Goal: Book appointment/travel/reservation

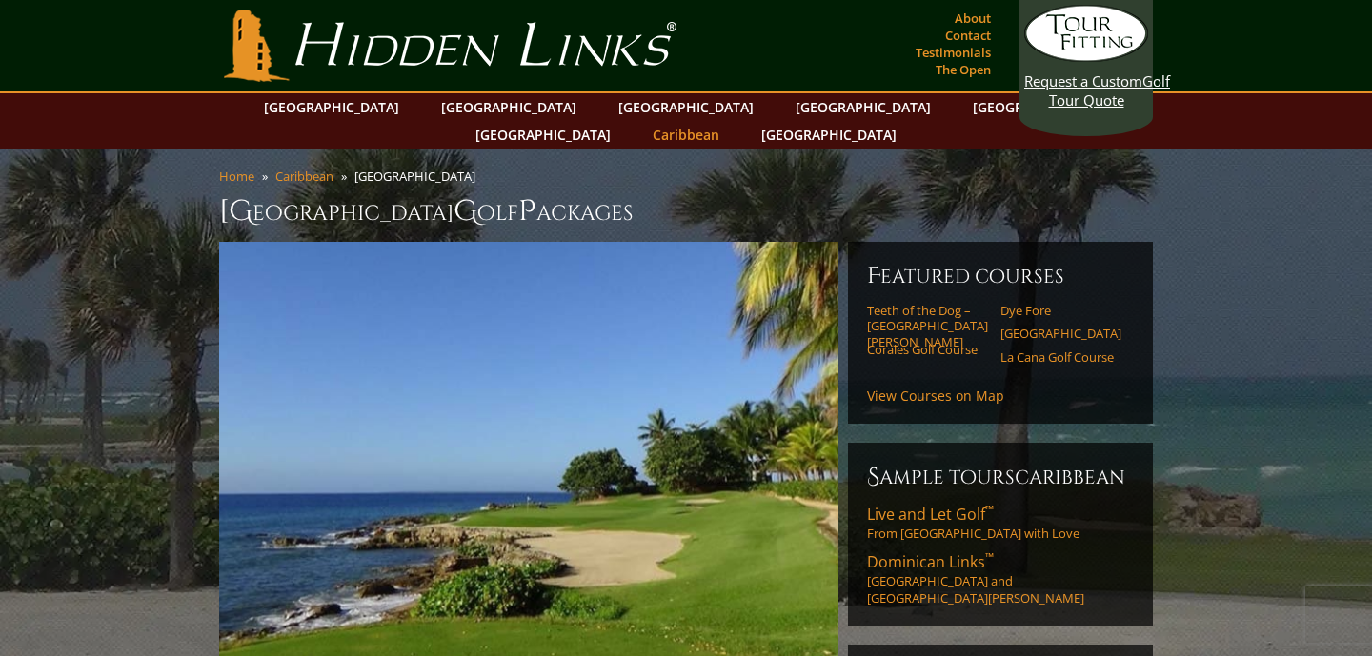
click at [729, 121] on link "Caribbean" at bounding box center [686, 135] width 86 height 28
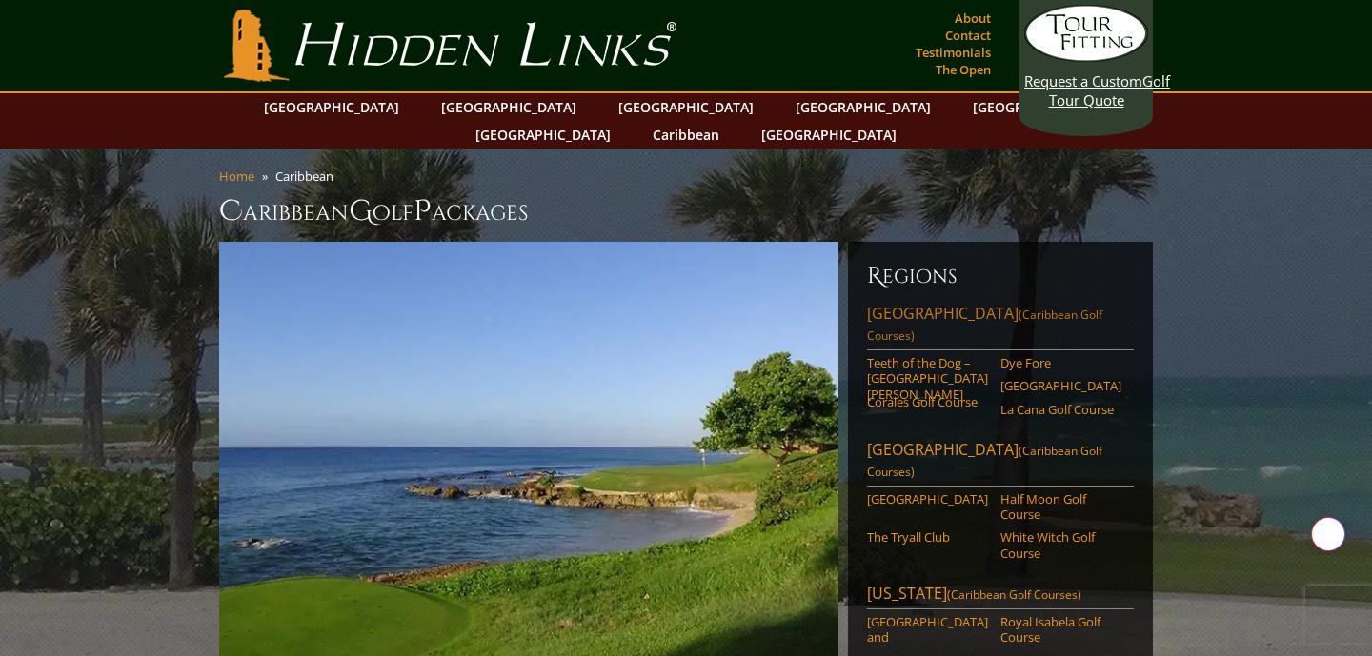
click at [897, 303] on link "[GEOGRAPHIC_DATA] (Caribbean Golf Courses)" at bounding box center [1000, 327] width 267 height 48
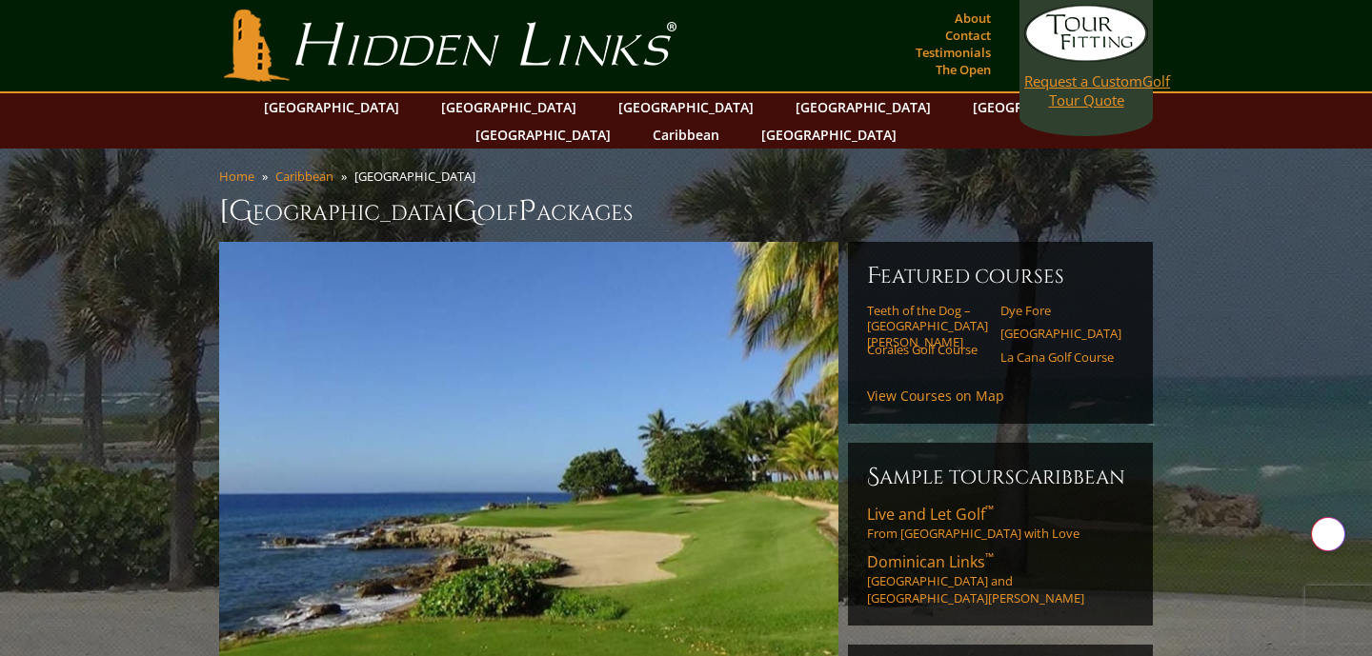
click at [1102, 90] on span "Request a Custom" at bounding box center [1083, 80] width 118 height 19
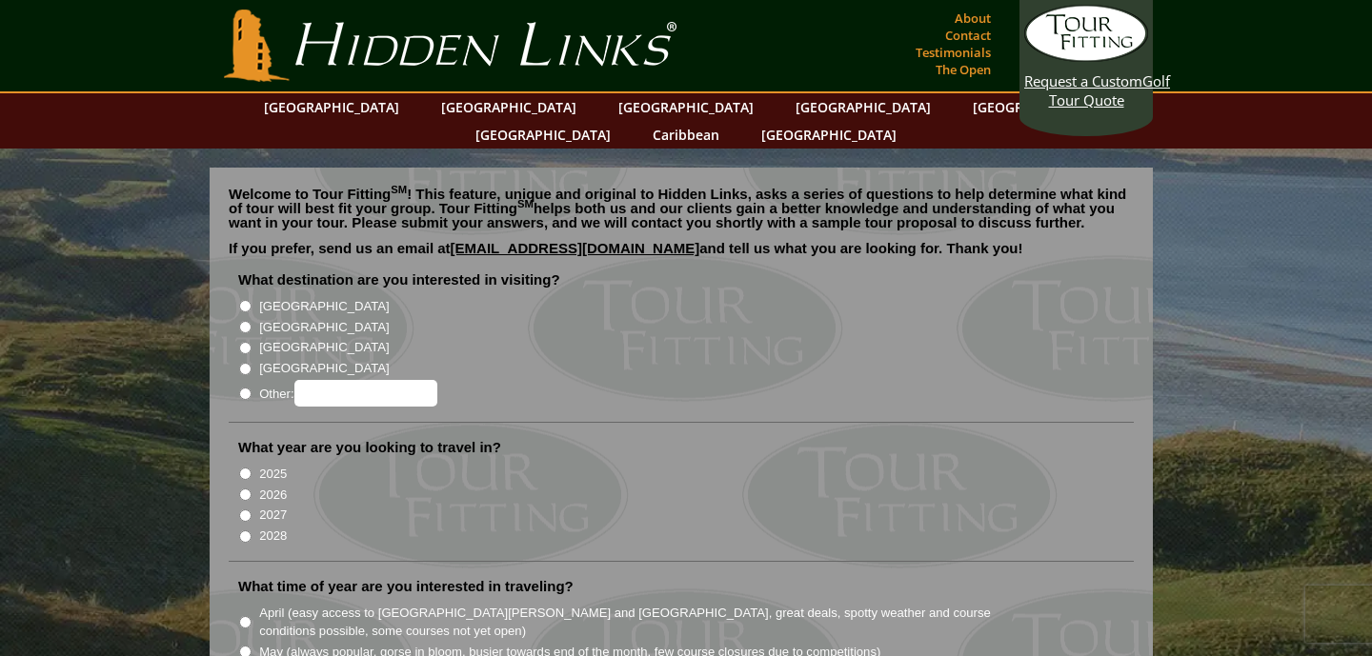
radio input "true"
click at [333, 380] on input "Other:" at bounding box center [365, 393] width 143 height 27
type input "[GEOGRAPHIC_DATA]"
click at [243, 468] on input "2025" at bounding box center [245, 474] width 12 height 12
radio input "true"
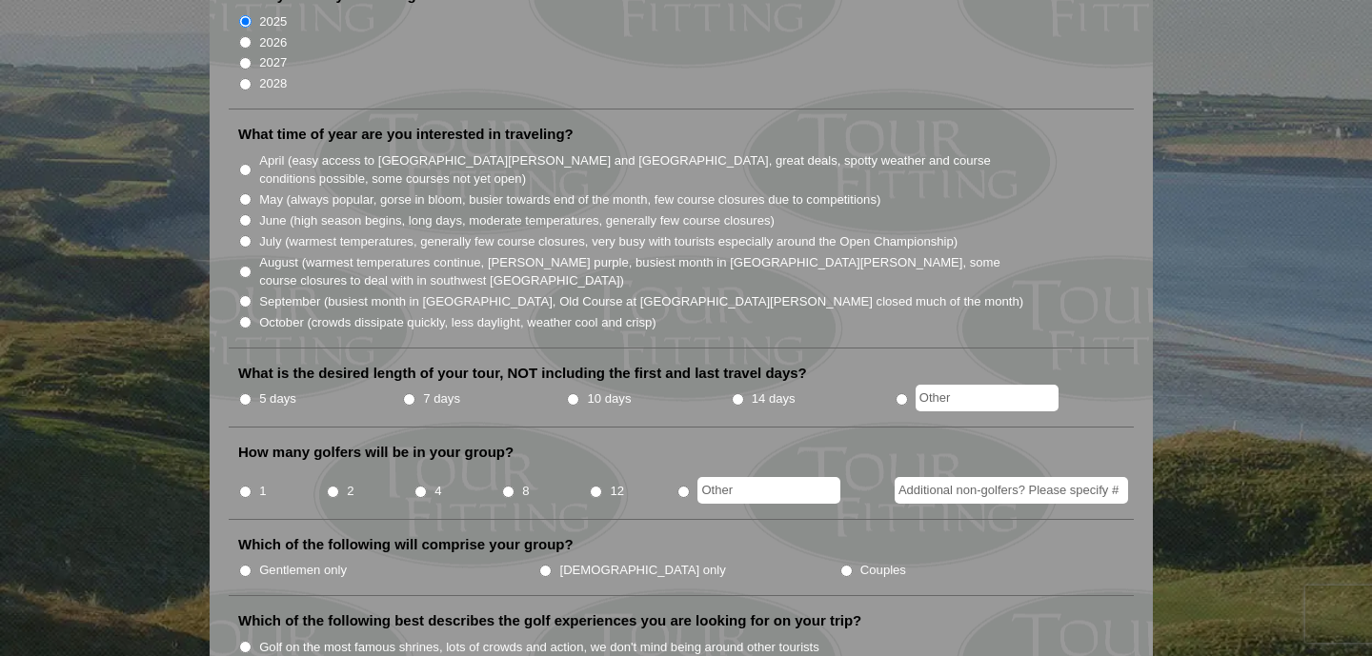
scroll to position [458, 0]
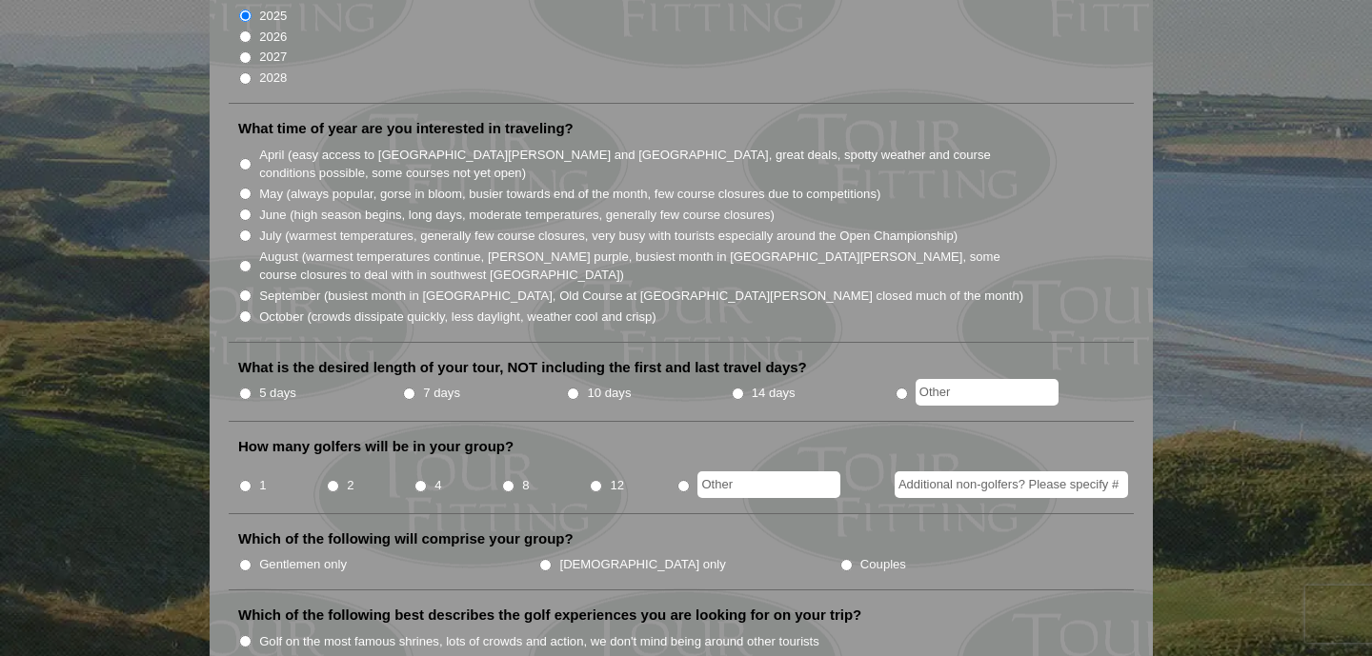
click at [408, 388] on input "7 days" at bounding box center [409, 394] width 12 height 12
radio input "true"
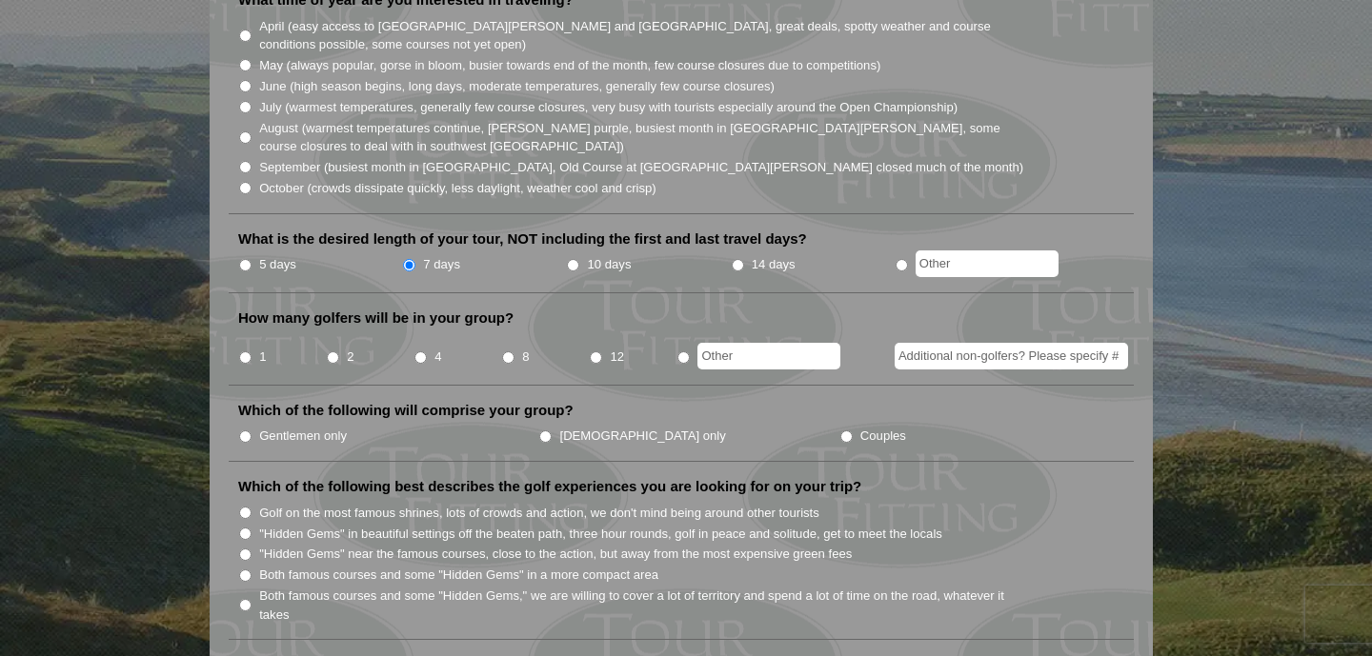
scroll to position [590, 0]
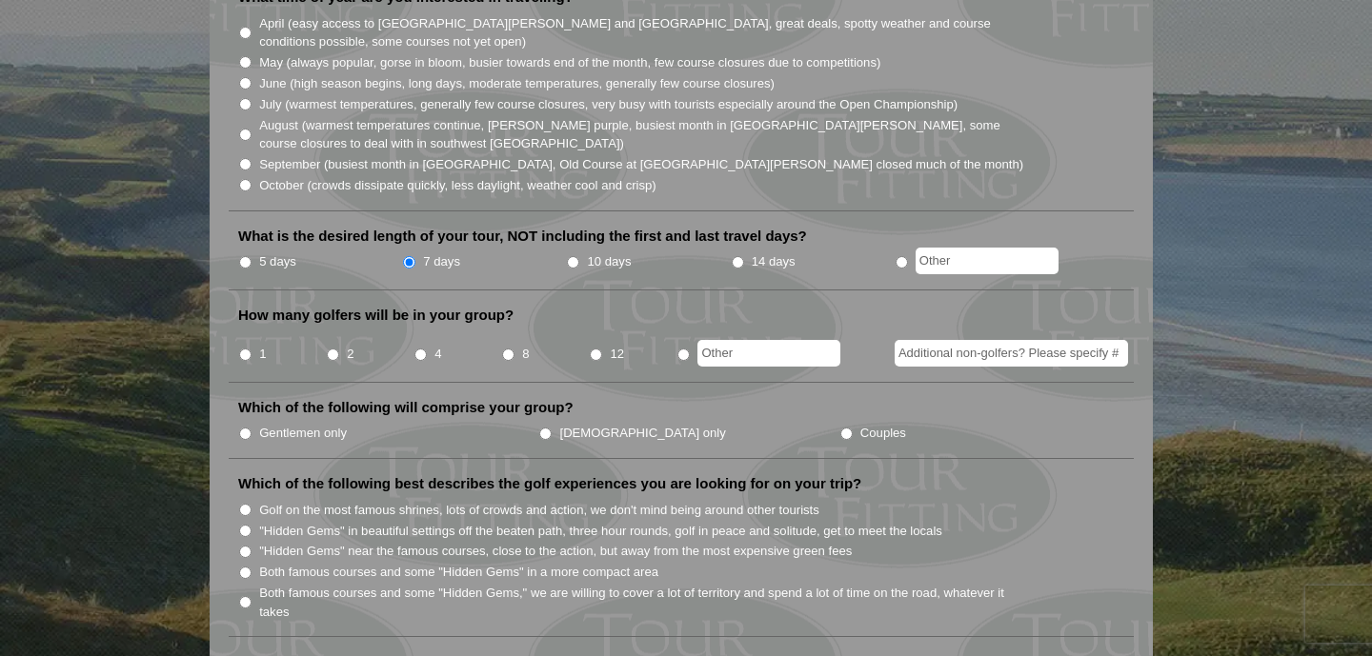
click at [245, 349] on input "1" at bounding box center [245, 355] width 12 height 12
radio input "true"
click at [985, 340] on input "Additional non-golfers? Please specify #" at bounding box center [1011, 353] width 233 height 27
type input "1"
click at [894, 422] on ul "Gentlemen only [DEMOGRAPHIC_DATA] only Couples" at bounding box center [688, 432] width 901 height 21
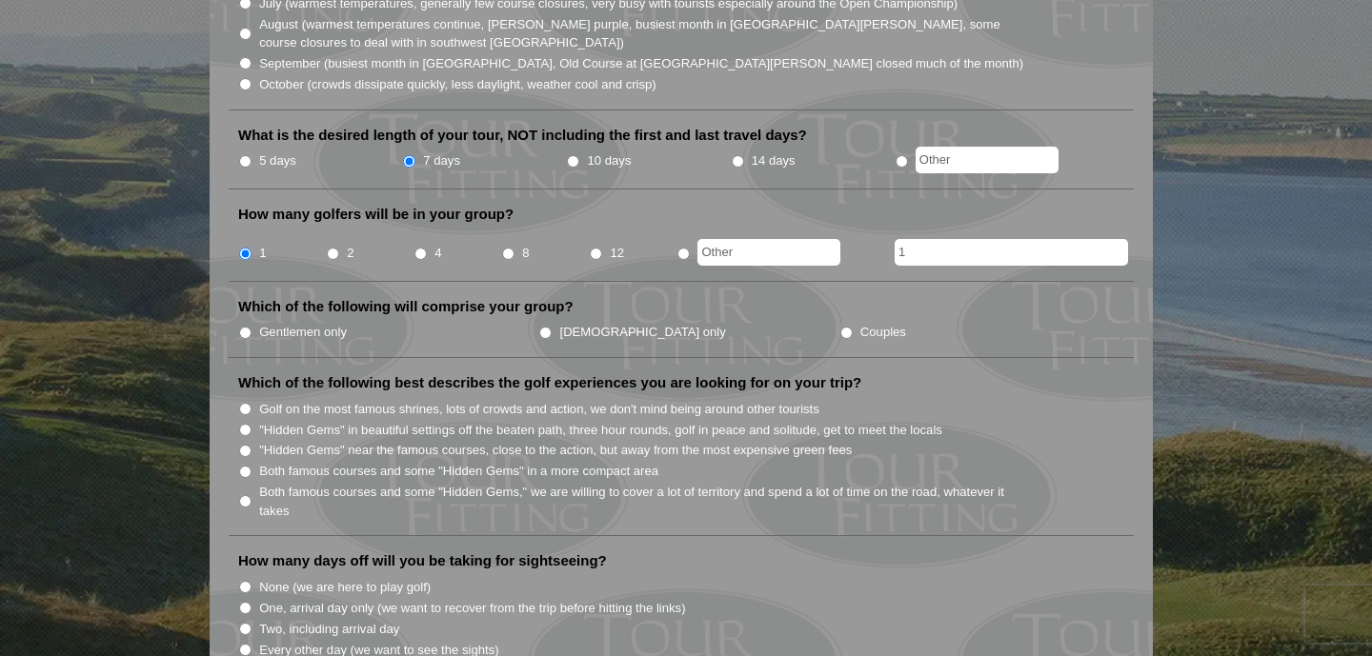
scroll to position [693, 0]
click at [539, 325] on input "[DEMOGRAPHIC_DATA] only" at bounding box center [545, 331] width 12 height 12
radio input "true"
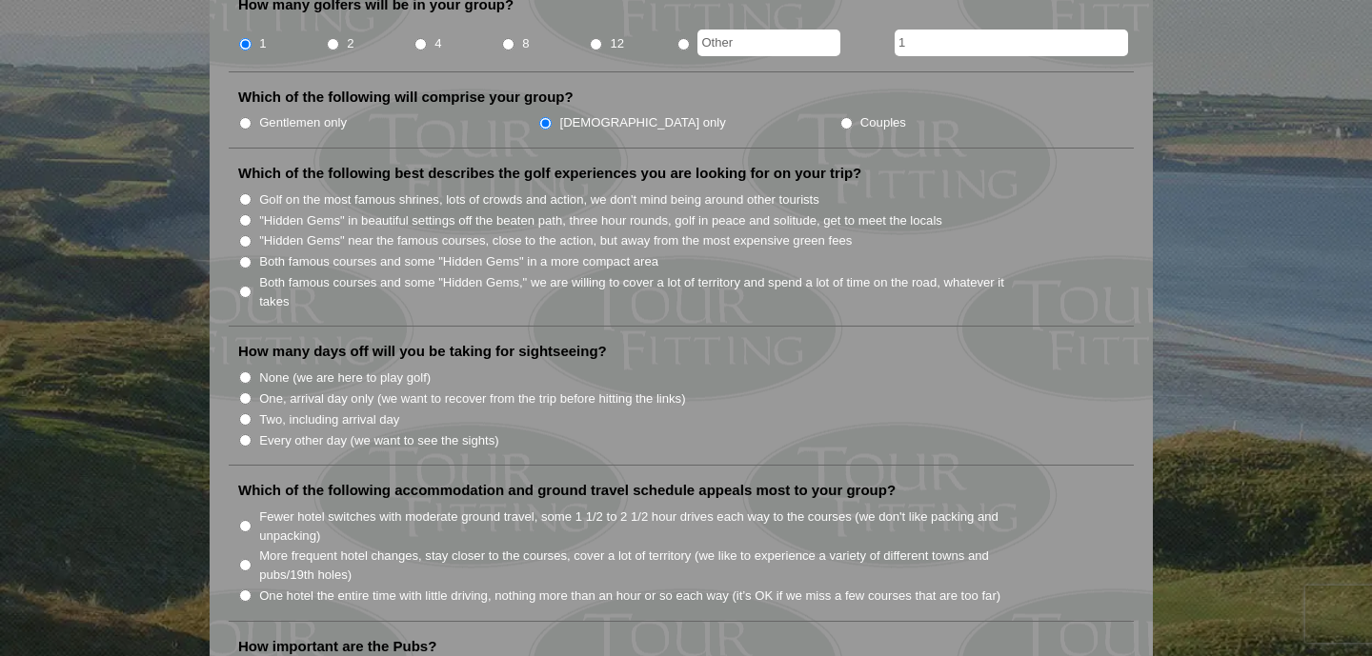
scroll to position [916, 0]
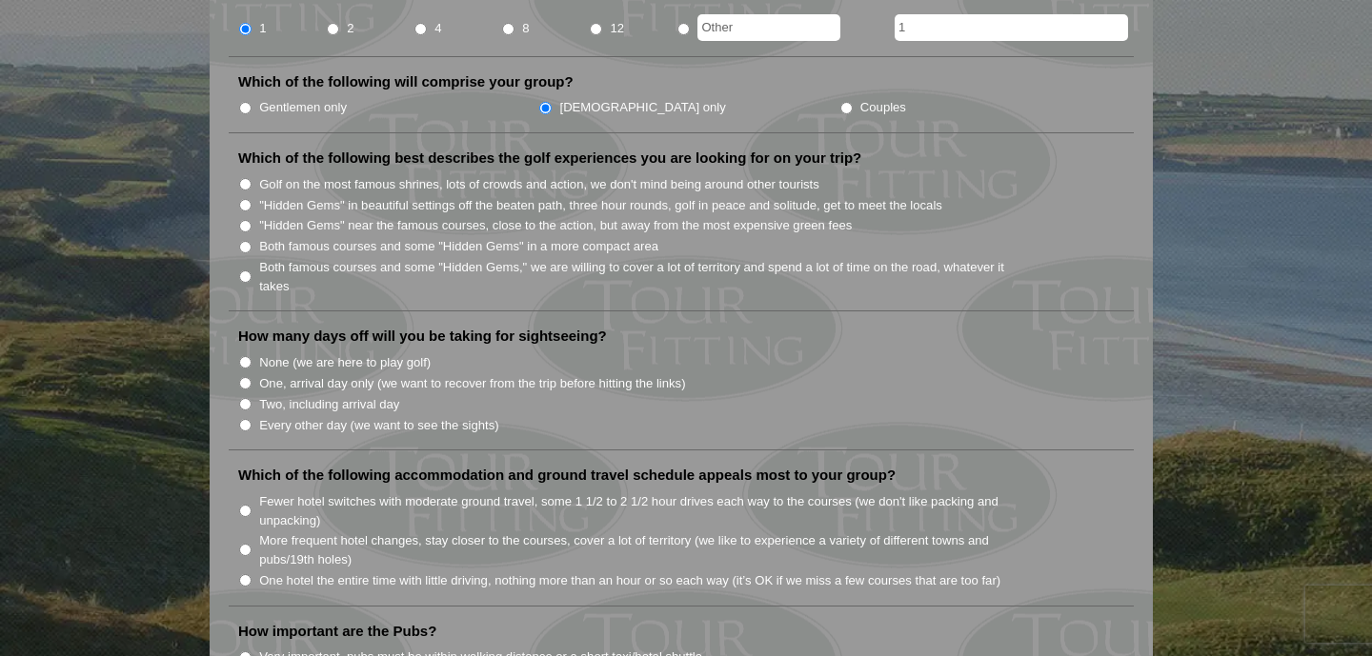
click at [248, 398] on input "Two, including arrival day" at bounding box center [245, 404] width 12 height 12
radio input "true"
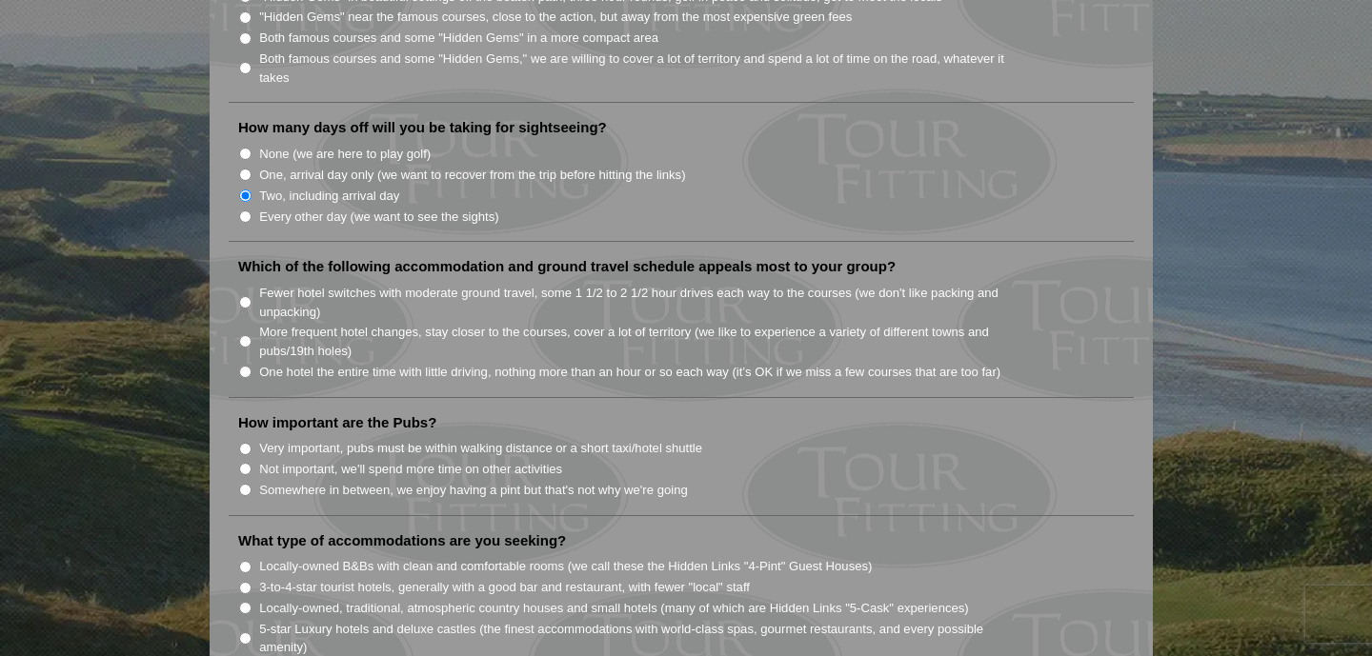
scroll to position [1125, 0]
click at [243, 365] on input "One hotel the entire time with little driving, nothing more than an hour or so …" at bounding box center [245, 371] width 12 height 12
radio input "true"
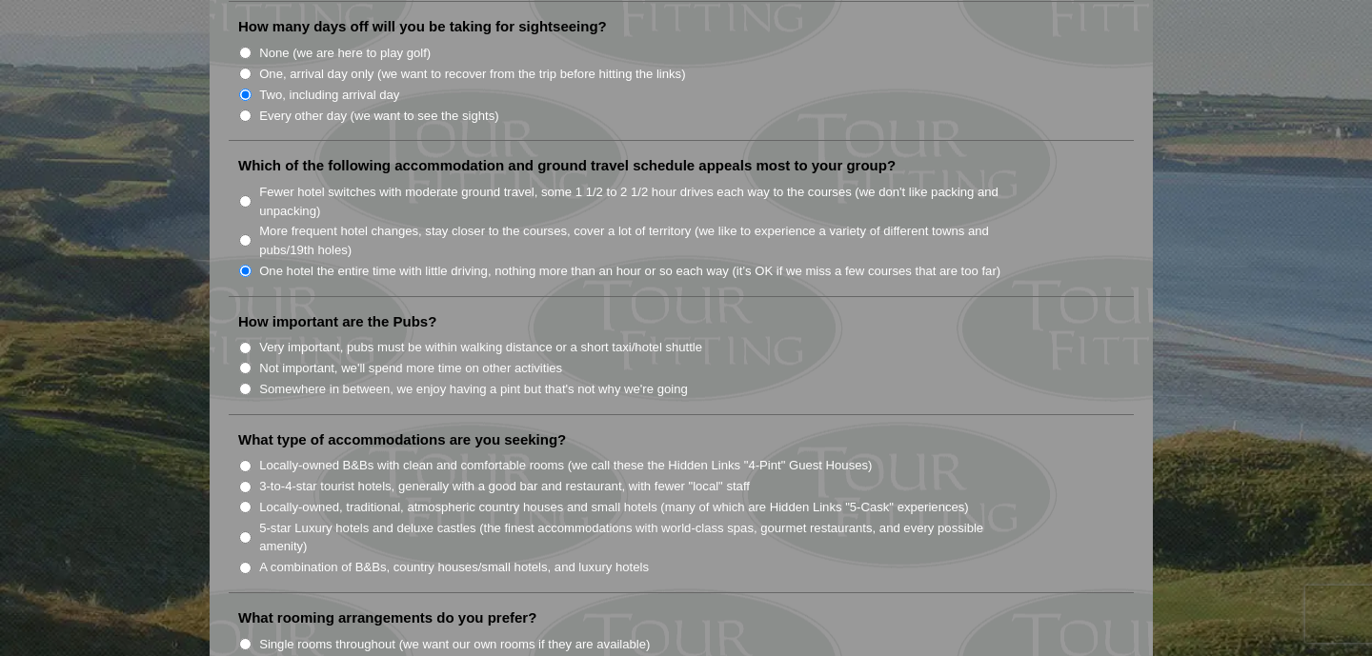
scroll to position [1229, 0]
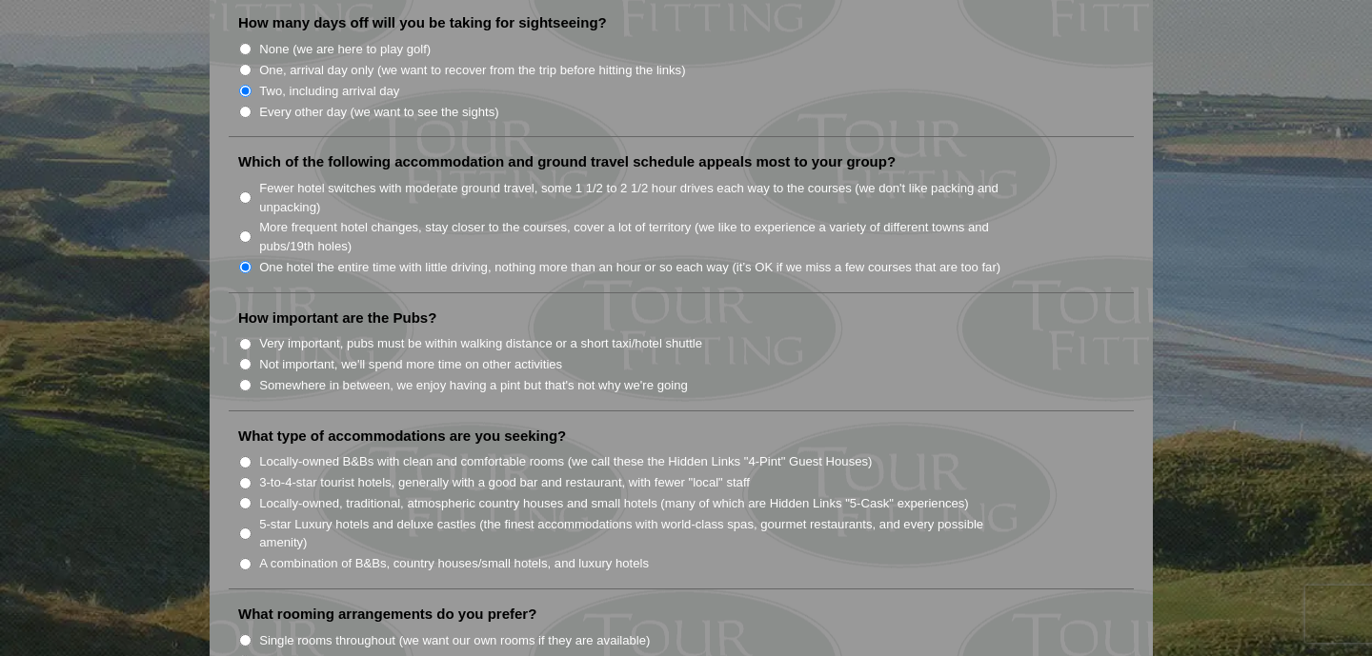
click at [246, 379] on input "Somewhere in between, we enjoy having a pint but that's not why we're going" at bounding box center [245, 385] width 12 height 12
radio input "true"
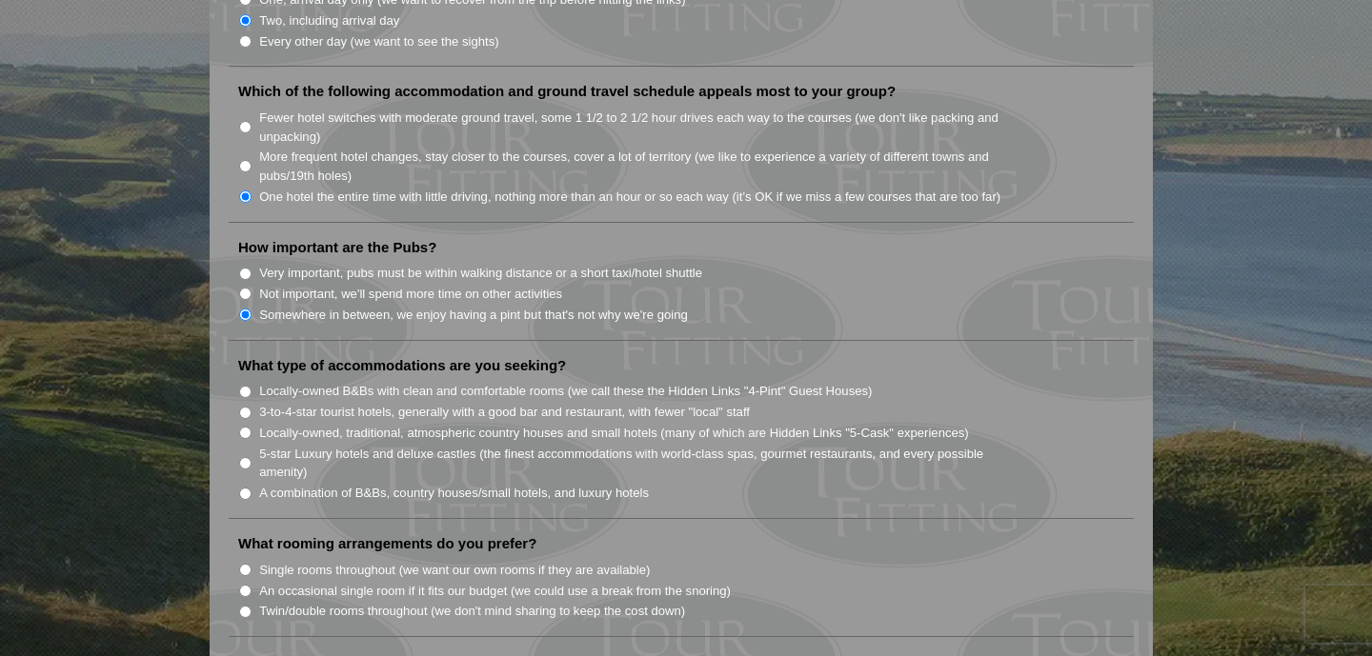
scroll to position [1309, 0]
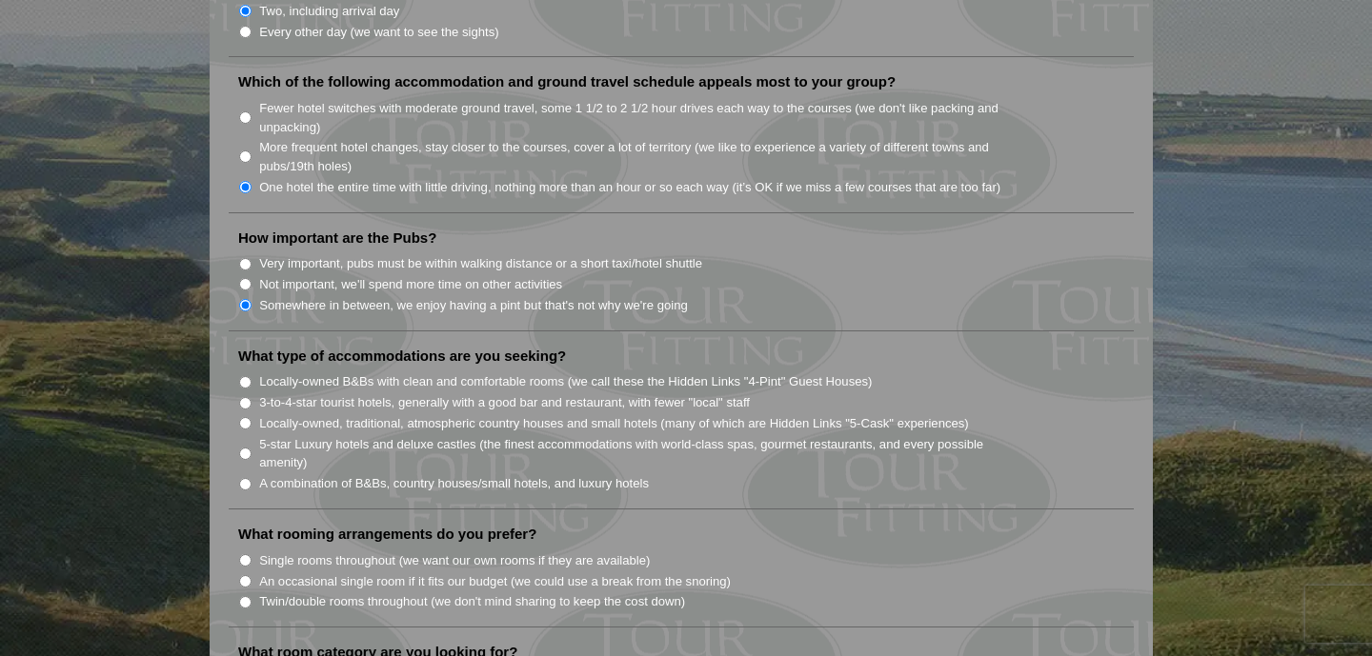
click at [246, 417] on input "Locally-owned, traditional, atmospheric country houses and small hotels (many o…" at bounding box center [245, 423] width 12 height 12
radio input "true"
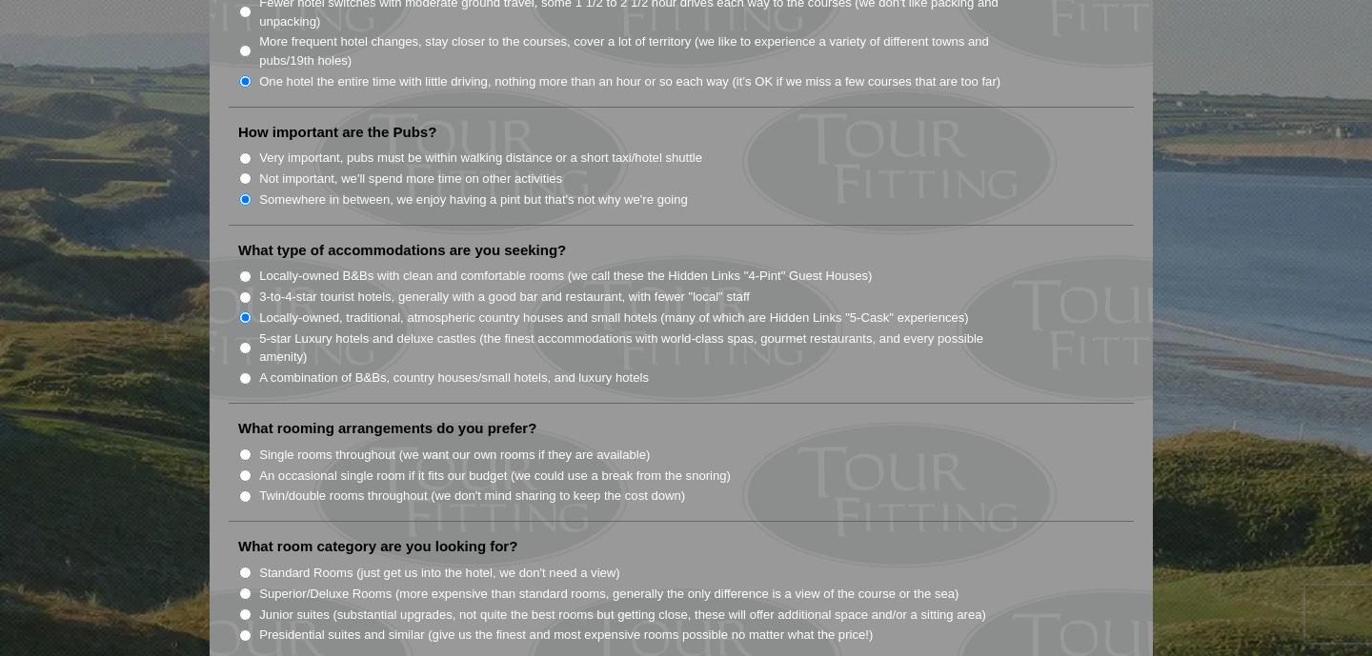
scroll to position [1422, 0]
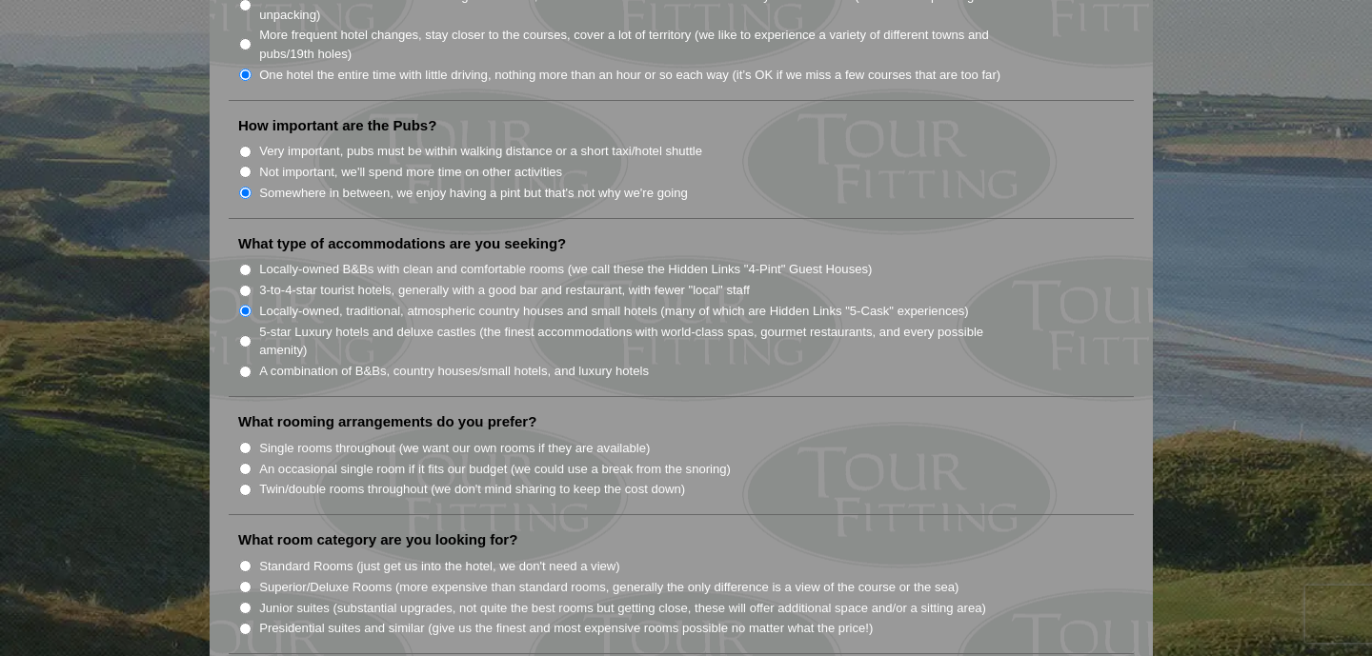
click at [249, 484] on input "Twin/double rooms throughout (we don't mind sharing to keep the cost down)" at bounding box center [245, 490] width 12 height 12
radio input "true"
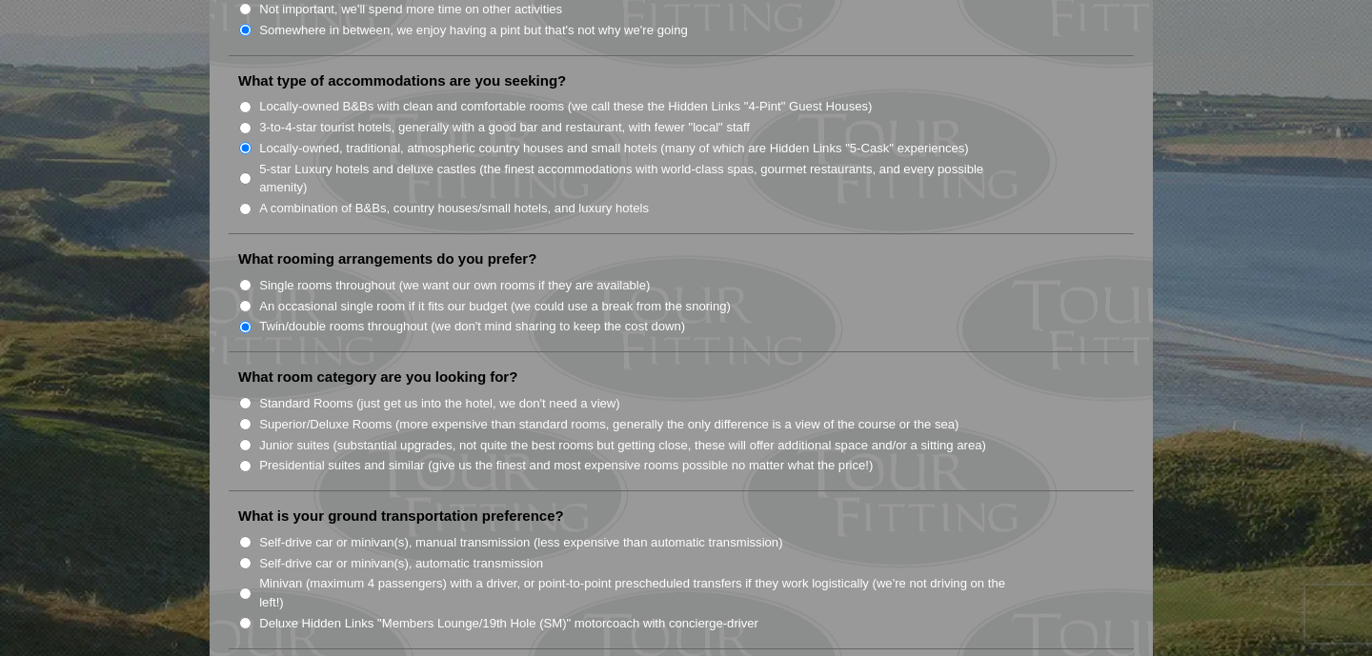
scroll to position [1586, 0]
click at [249, 395] on input "Standard Rooms (just get us into the hotel, we don't need a view)" at bounding box center [245, 401] width 12 height 12
radio input "true"
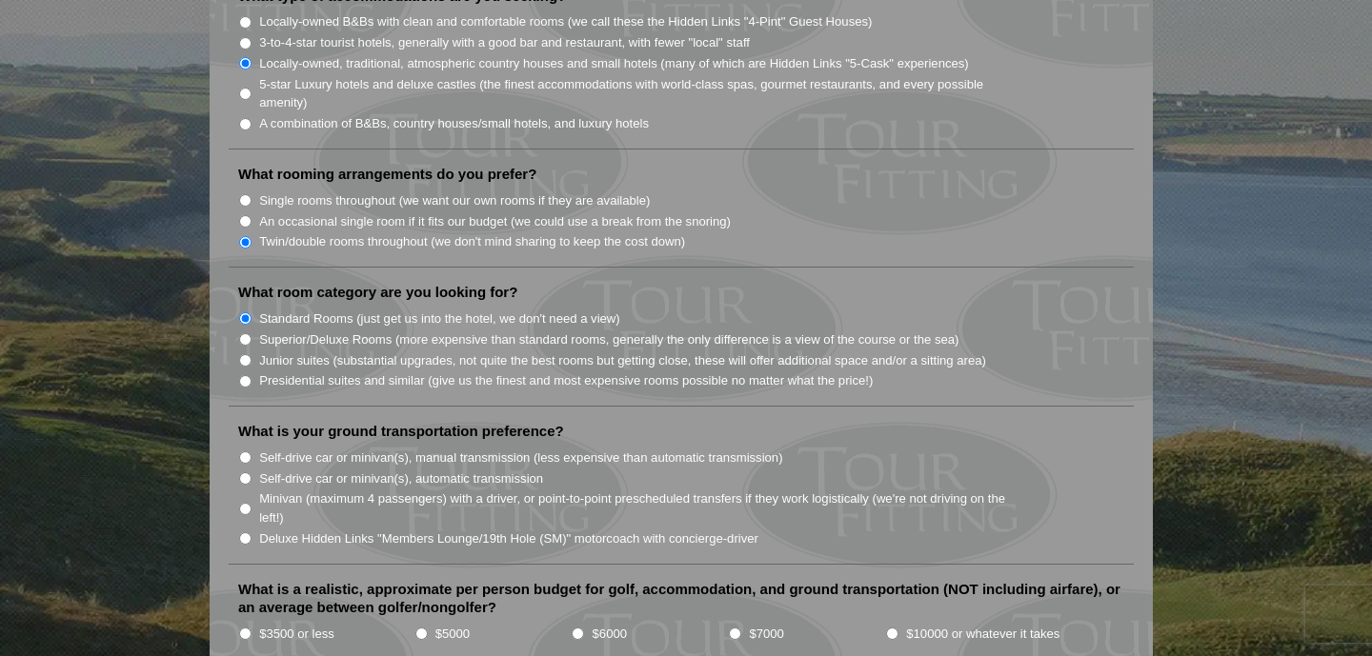
scroll to position [1686, 0]
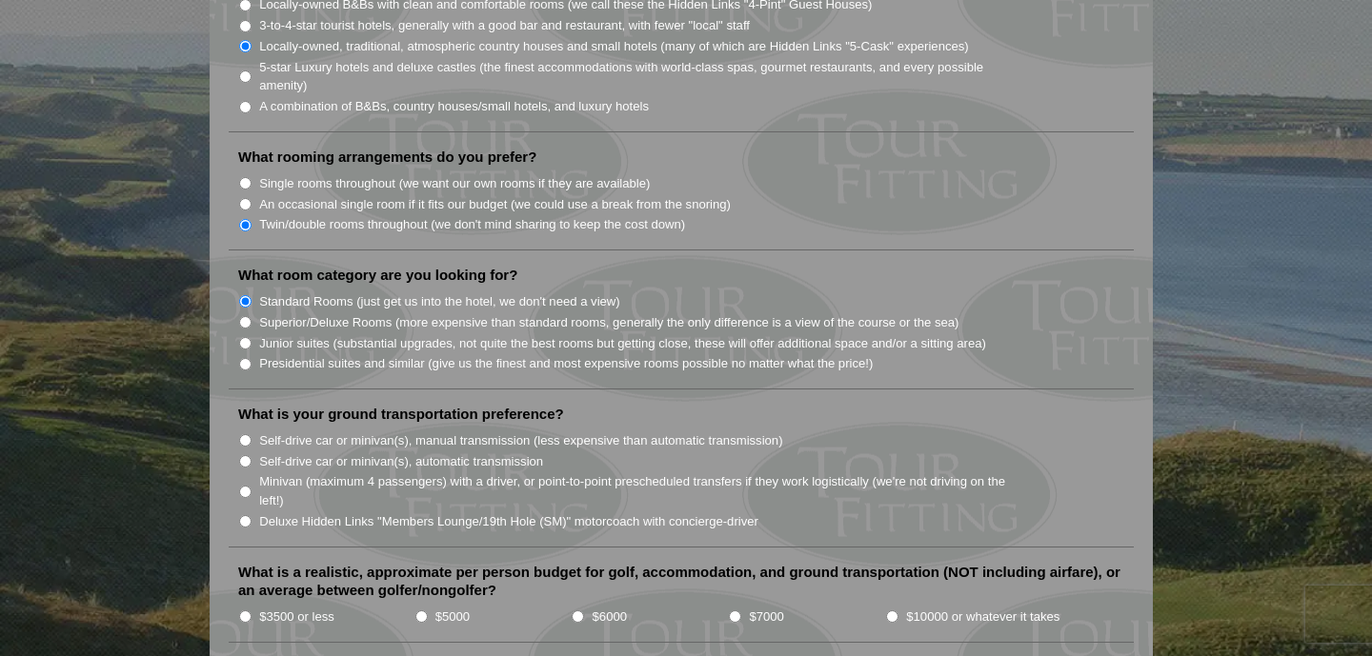
click at [246, 486] on input "Minivan (maximum 4 passengers) with a driver, or point-to-point prescheduled tr…" at bounding box center [245, 492] width 12 height 12
radio input "true"
click at [247, 611] on input "$3500 or less" at bounding box center [245, 617] width 12 height 12
radio input "true"
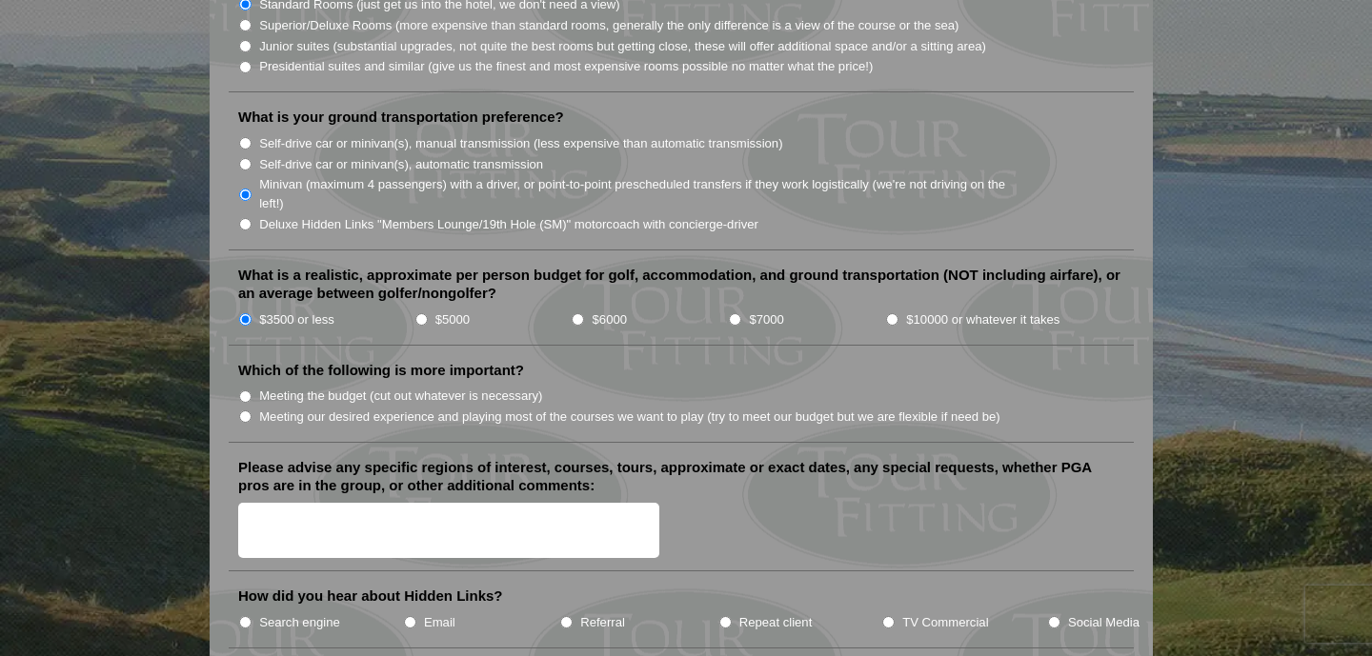
scroll to position [1989, 0]
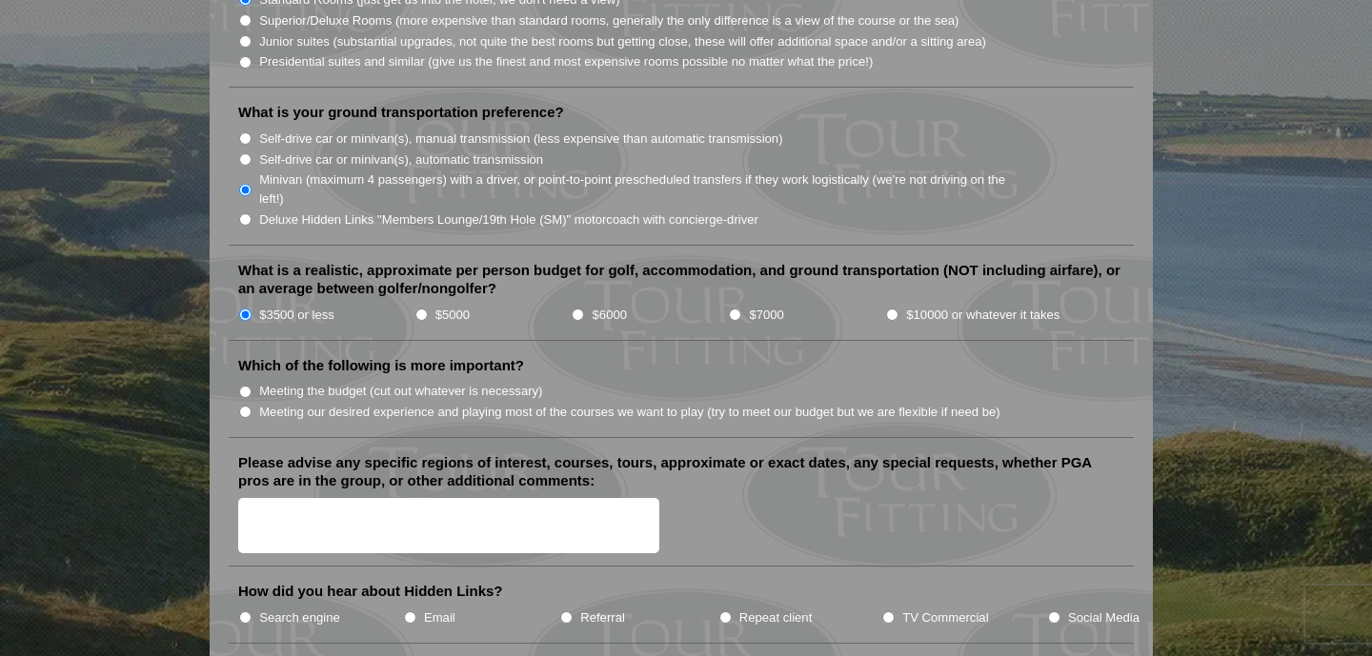
click at [451, 498] on textarea "Please advise any specific regions of interest, courses, tours, approximate or …" at bounding box center [448, 526] width 421 height 56
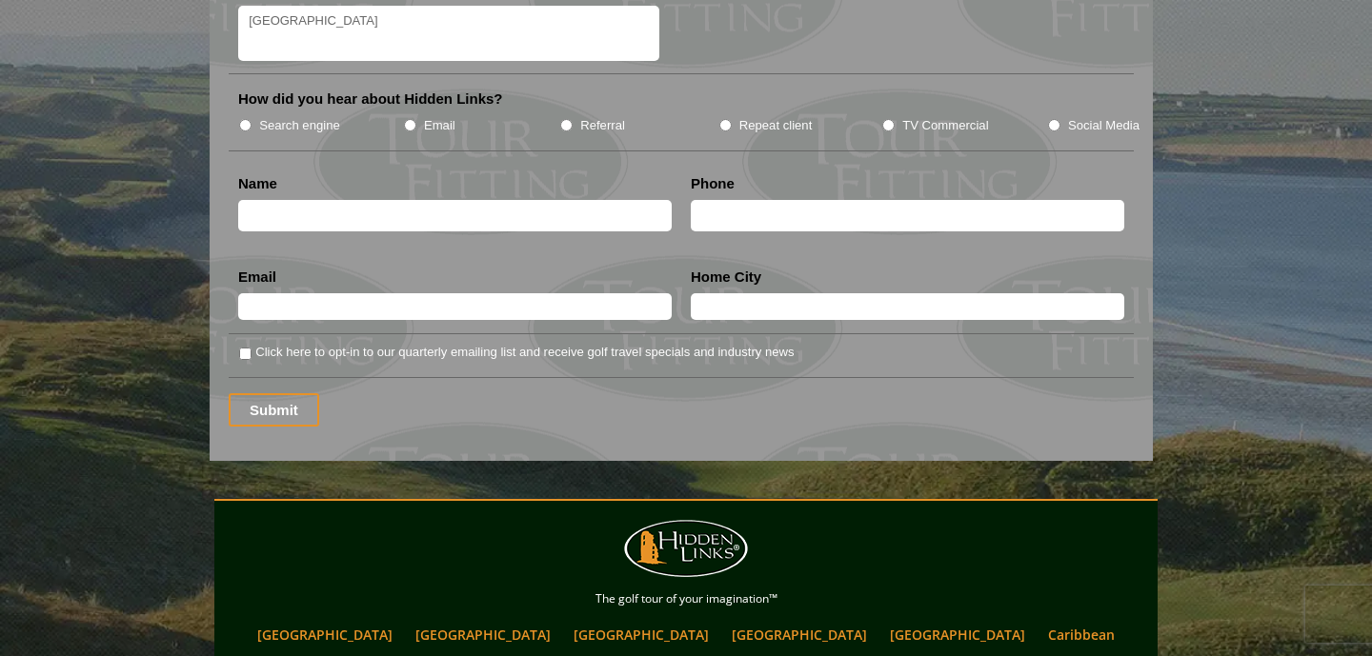
scroll to position [2486, 0]
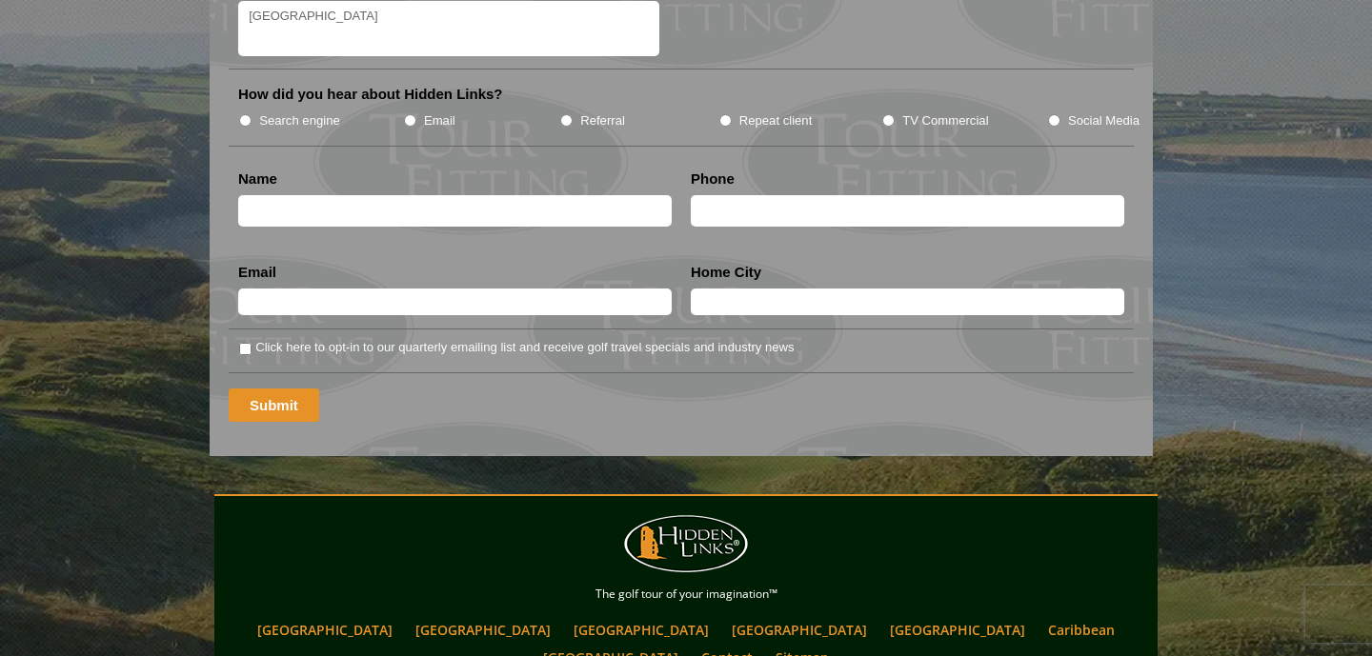
type textarea "[GEOGRAPHIC_DATA]"
click at [280, 389] on input "Submit" at bounding box center [274, 405] width 91 height 33
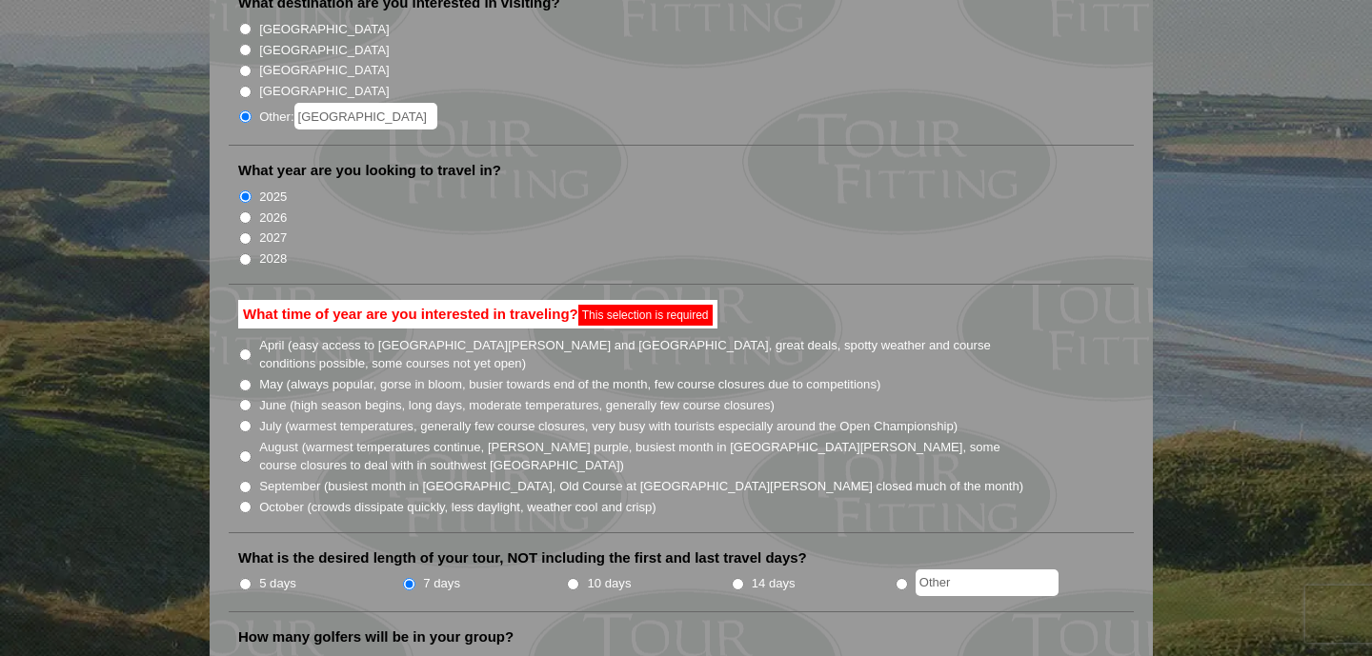
scroll to position [0, 0]
